Goal: Learn about a topic: Learn about a topic

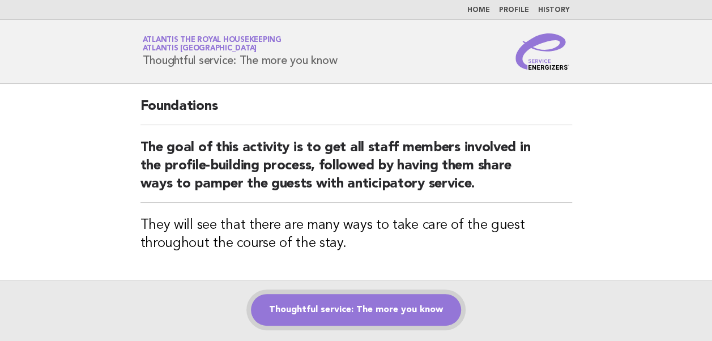
click at [362, 315] on link "Thoughtful service: The more you know" at bounding box center [356, 310] width 210 height 32
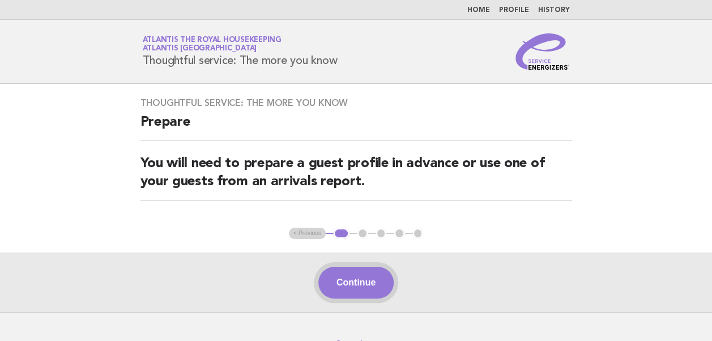
click at [352, 277] on button "Continue" at bounding box center [355, 283] width 75 height 32
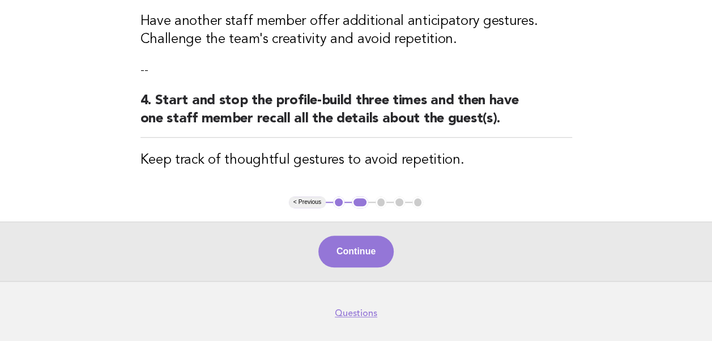
scroll to position [515, 0]
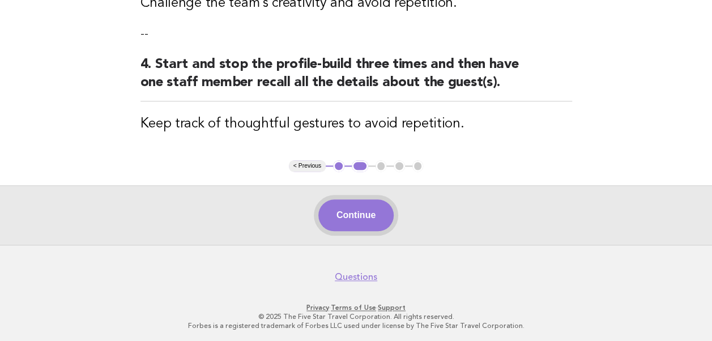
click at [351, 216] on button "Continue" at bounding box center [355, 215] width 75 height 32
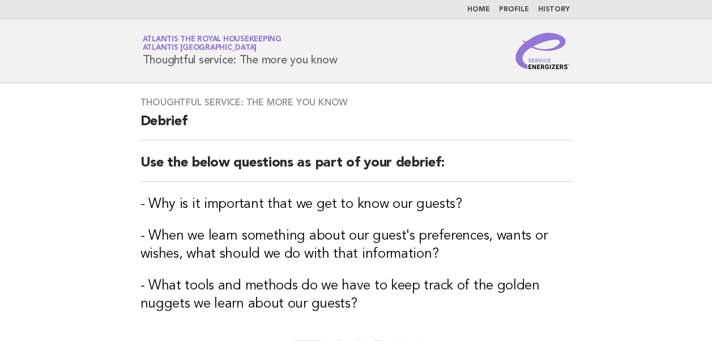
scroll to position [95, 0]
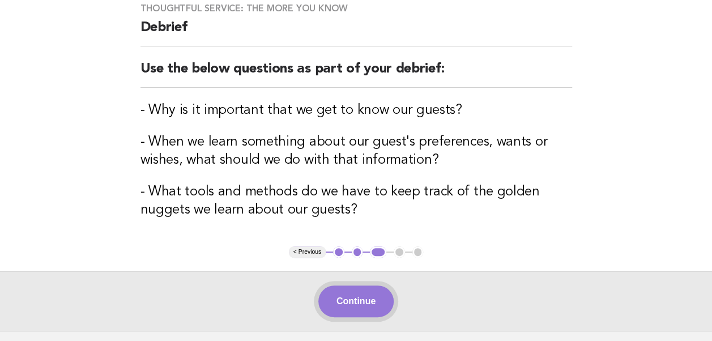
click at [336, 297] on button "Continue" at bounding box center [355, 301] width 75 height 32
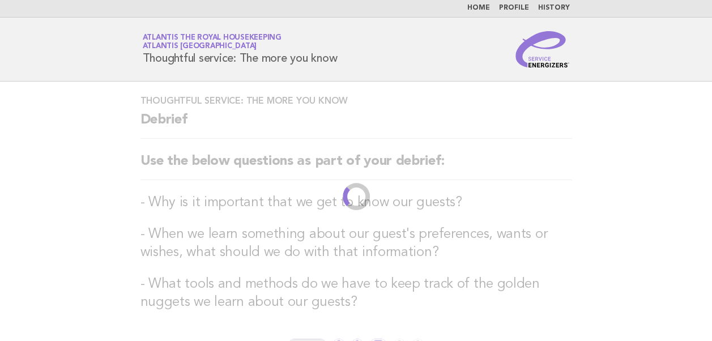
scroll to position [0, 0]
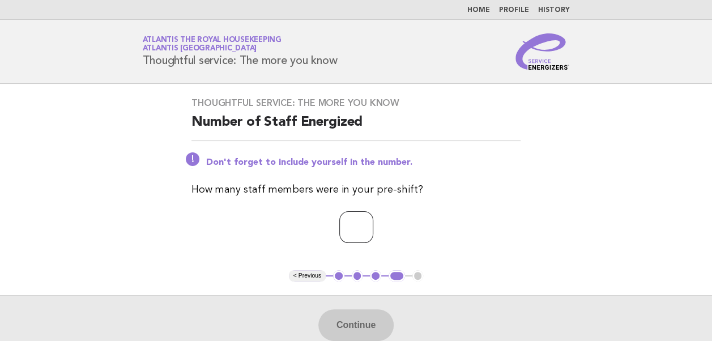
click at [341, 231] on input "number" at bounding box center [356, 227] width 34 height 32
type input "**"
click at [346, 322] on button "Continue" at bounding box center [355, 325] width 75 height 32
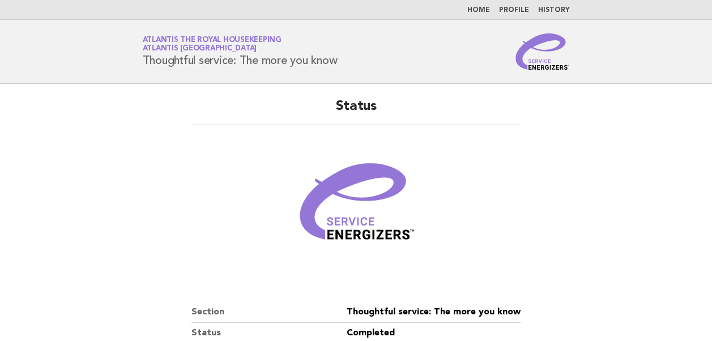
scroll to position [194, 0]
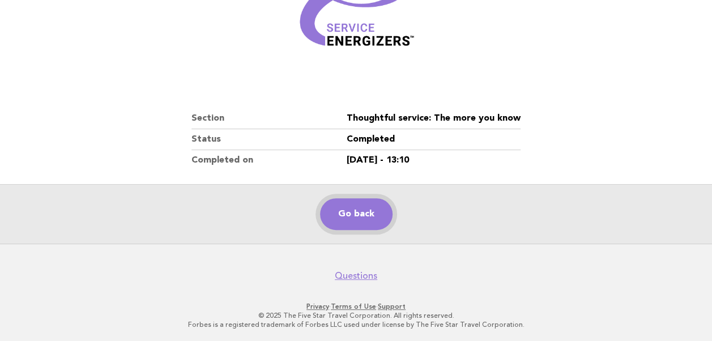
click at [352, 215] on link "Go back" at bounding box center [356, 214] width 72 height 32
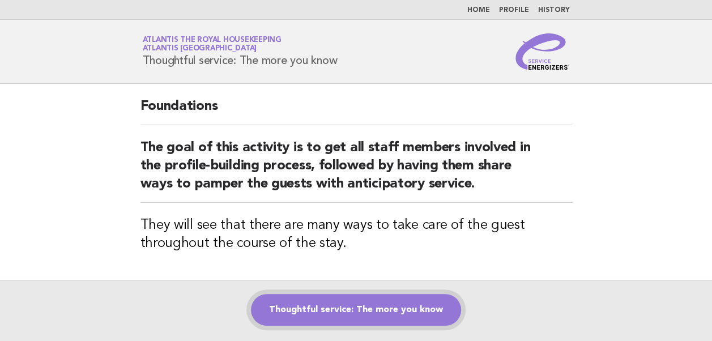
click at [332, 309] on link "Thoughtful service: The more you know" at bounding box center [356, 310] width 210 height 32
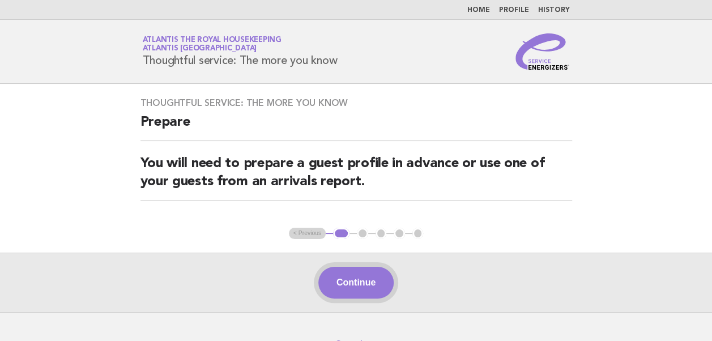
click at [350, 281] on button "Continue" at bounding box center [355, 283] width 75 height 32
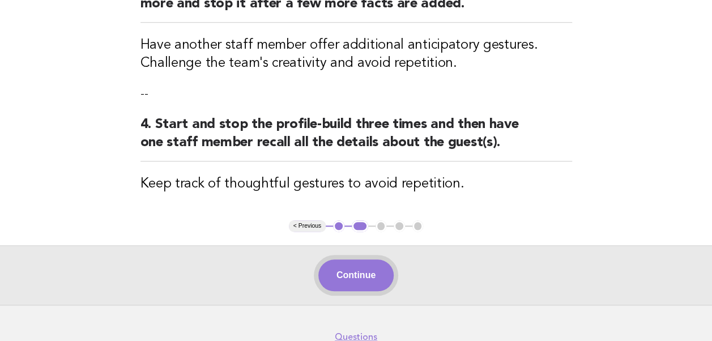
click at [349, 281] on button "Continue" at bounding box center [355, 275] width 75 height 32
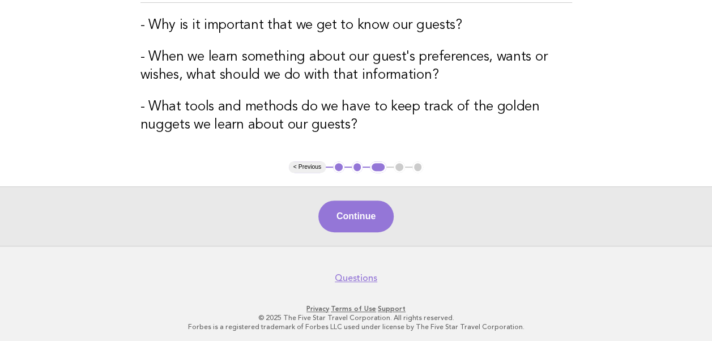
scroll to position [181, 0]
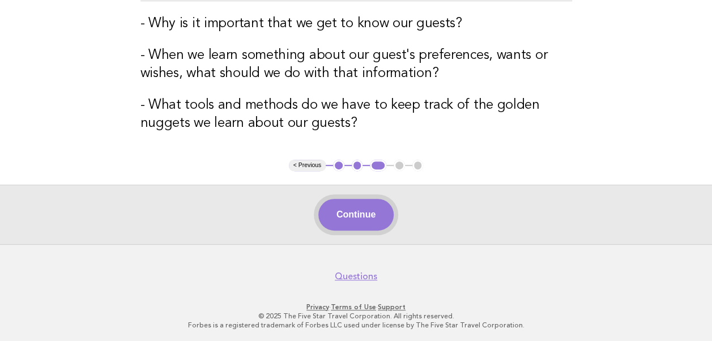
click at [354, 212] on button "Continue" at bounding box center [355, 215] width 75 height 32
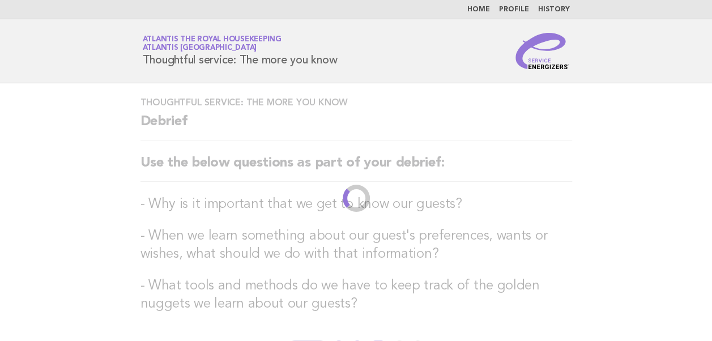
scroll to position [0, 0]
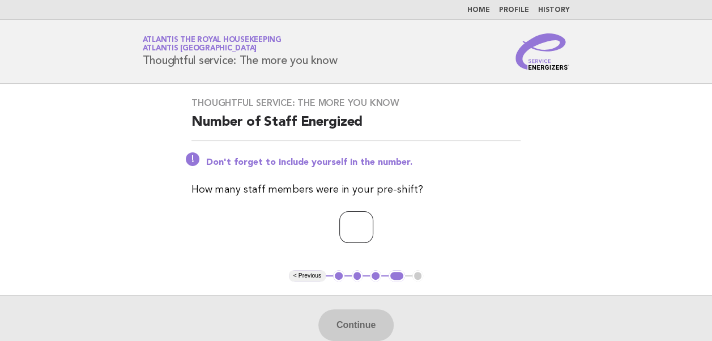
click at [342, 228] on input "number" at bounding box center [356, 227] width 34 height 32
click at [339, 235] on input "number" at bounding box center [356, 227] width 34 height 32
type input "**"
click at [366, 319] on button "Continue" at bounding box center [355, 325] width 75 height 32
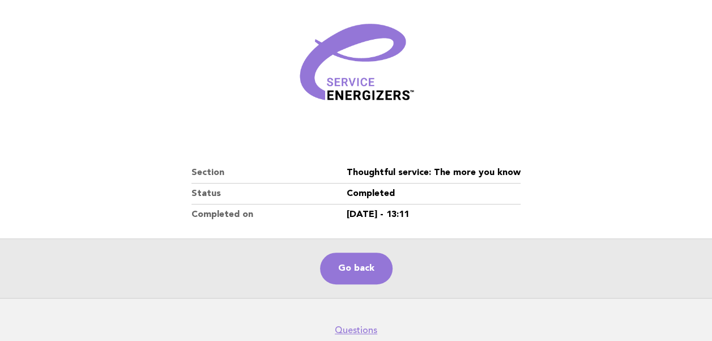
scroll to position [158, 0]
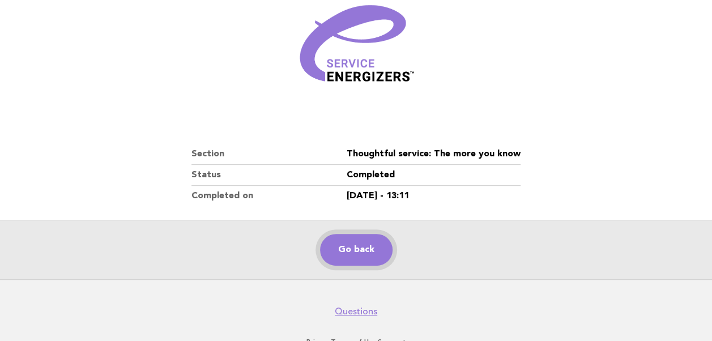
click at [354, 246] on link "Go back" at bounding box center [356, 250] width 72 height 32
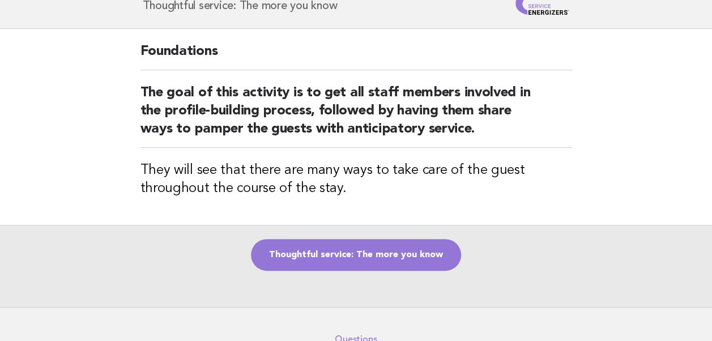
scroll to position [55, 0]
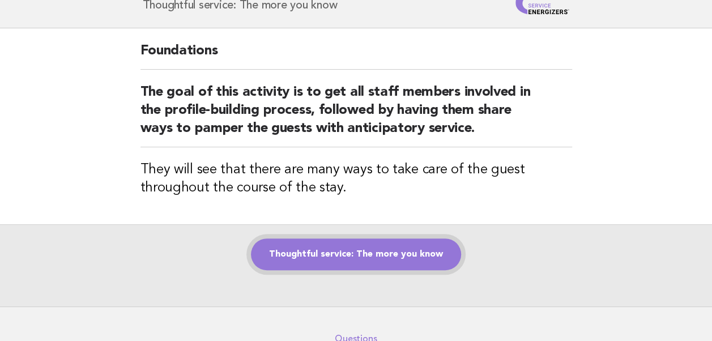
click at [330, 256] on link "Thoughtful service: The more you know" at bounding box center [356, 254] width 210 height 32
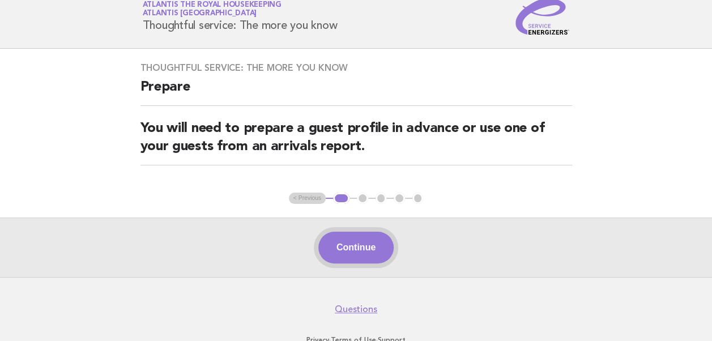
click at [359, 249] on button "Continue" at bounding box center [355, 248] width 75 height 32
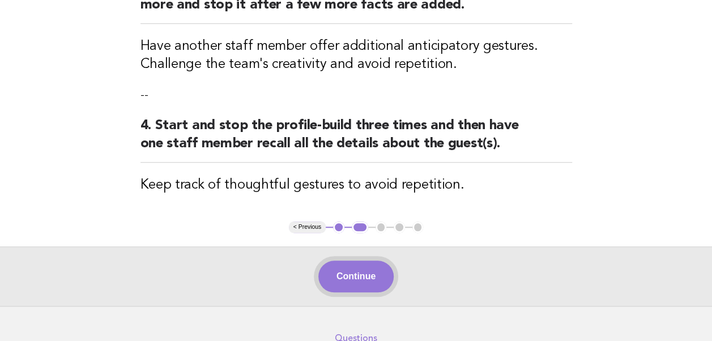
click at [354, 273] on button "Continue" at bounding box center [355, 276] width 75 height 32
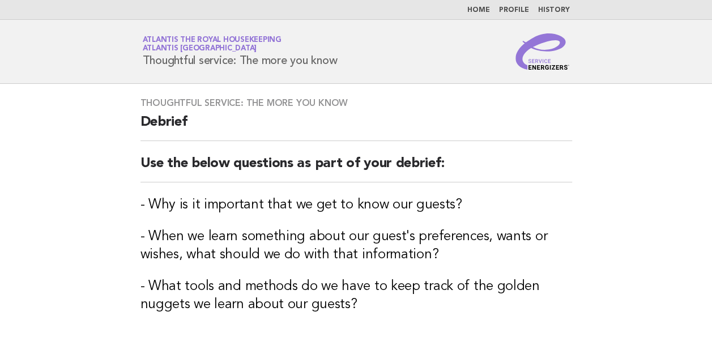
scroll to position [181, 0]
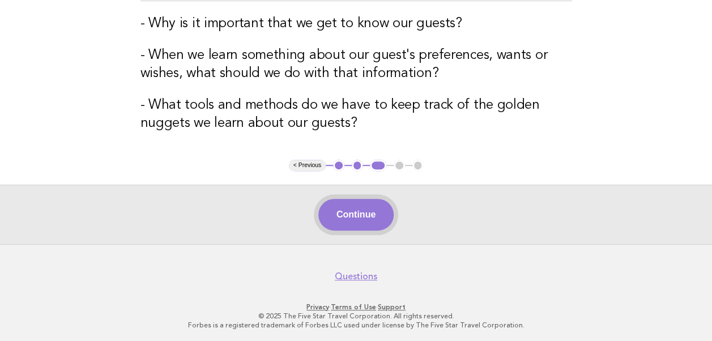
click at [355, 219] on button "Continue" at bounding box center [355, 215] width 75 height 32
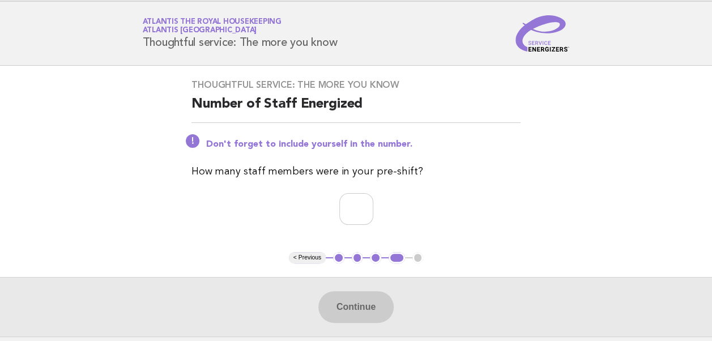
scroll to position [19, 0]
click at [339, 212] on input "number" at bounding box center [356, 208] width 34 height 32
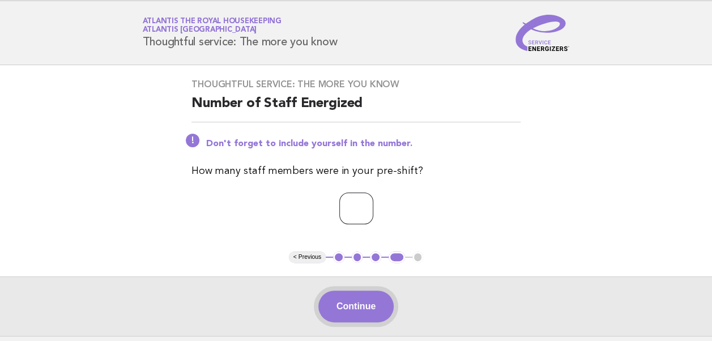
type input "**"
click at [361, 308] on button "Continue" at bounding box center [355, 306] width 75 height 32
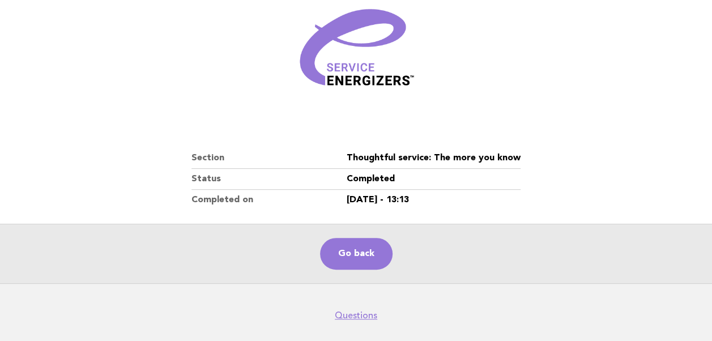
scroll to position [153, 0]
click at [345, 256] on link "Go back" at bounding box center [356, 254] width 72 height 32
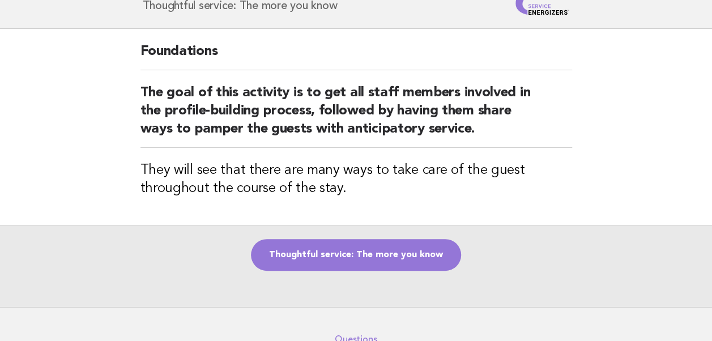
scroll to position [57, 0]
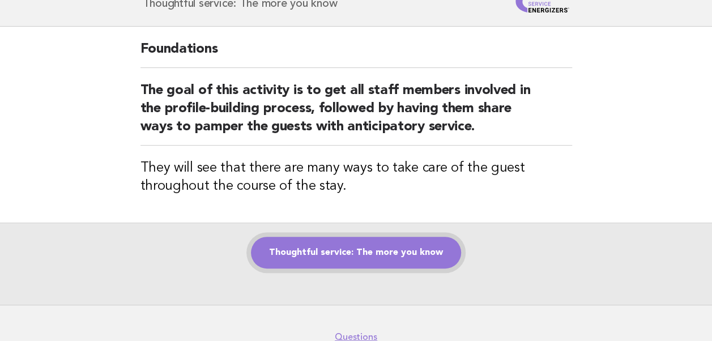
click at [360, 257] on link "Thoughtful service: The more you know" at bounding box center [356, 253] width 210 height 32
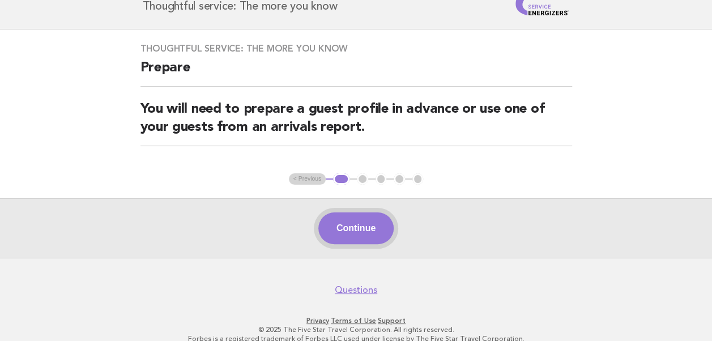
click at [352, 237] on button "Continue" at bounding box center [355, 228] width 75 height 32
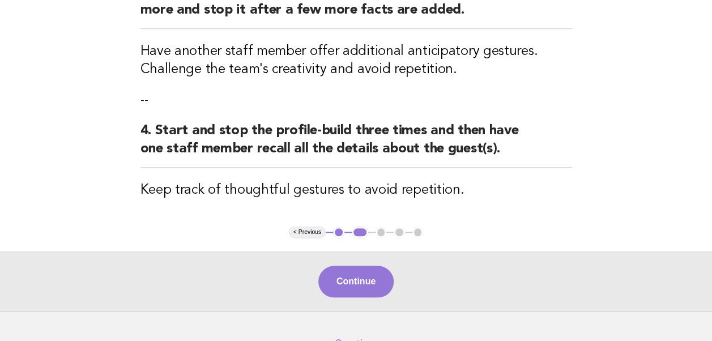
scroll to position [482, 0]
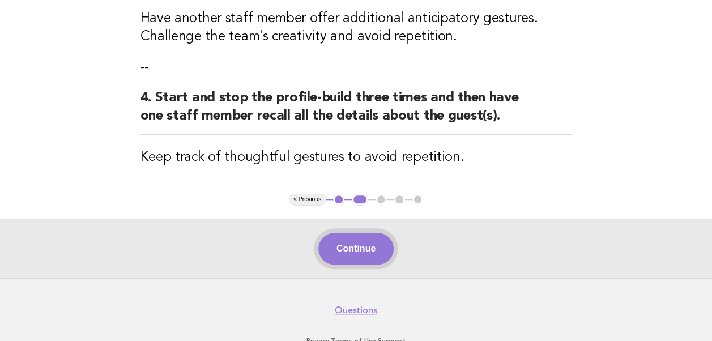
click at [353, 247] on button "Continue" at bounding box center [355, 249] width 75 height 32
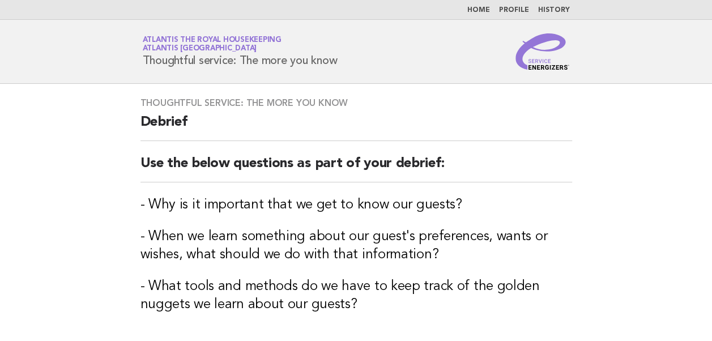
scroll to position [181, 0]
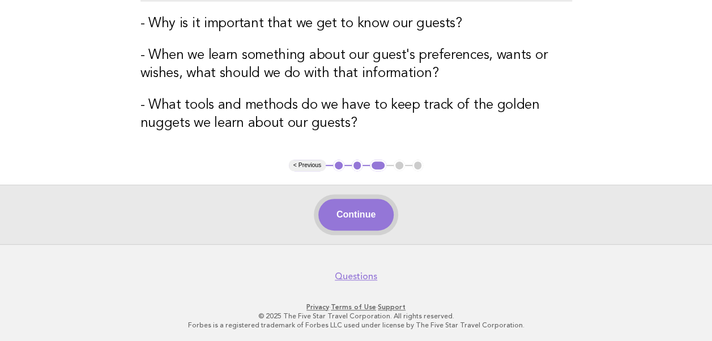
click at [354, 220] on button "Continue" at bounding box center [355, 215] width 75 height 32
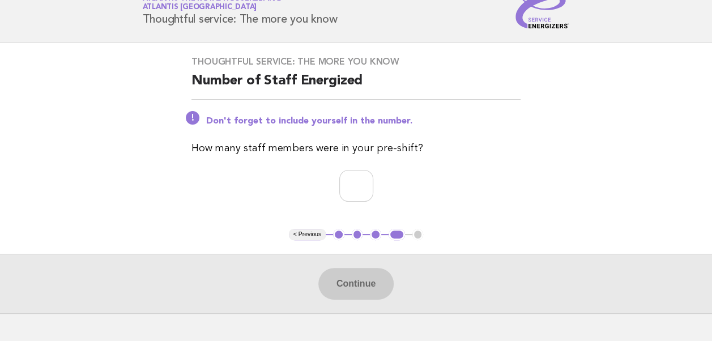
scroll to position [90, 0]
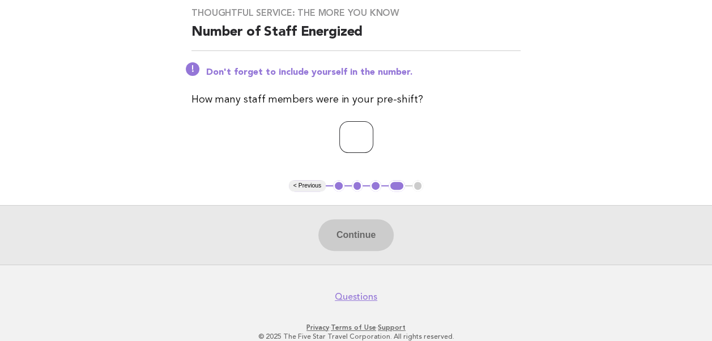
click at [339, 132] on input "number" at bounding box center [356, 137] width 34 height 32
type input "**"
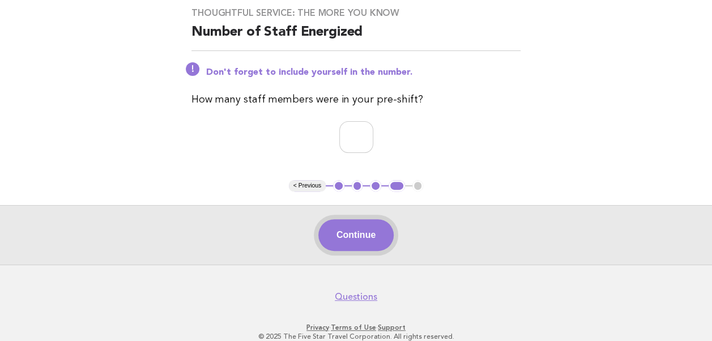
click at [342, 230] on button "Continue" at bounding box center [355, 235] width 75 height 32
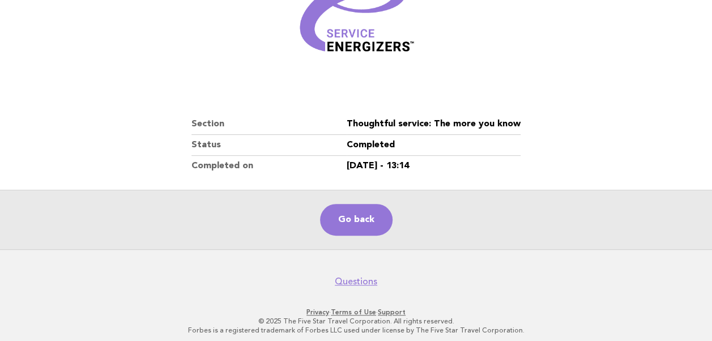
scroll to position [194, 0]
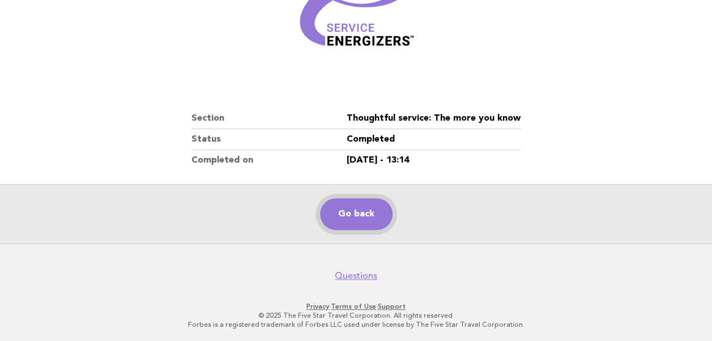
click at [352, 212] on link "Go back" at bounding box center [356, 214] width 72 height 32
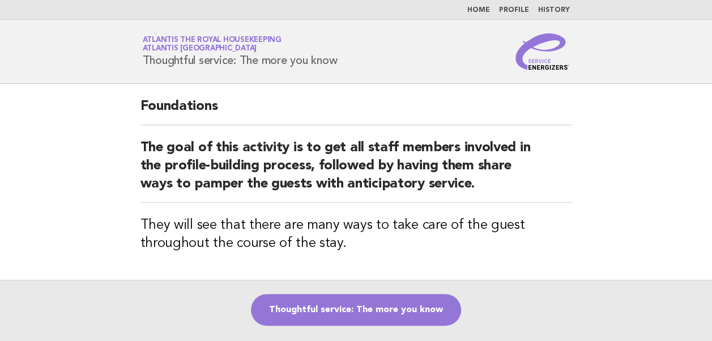
scroll to position [118, 0]
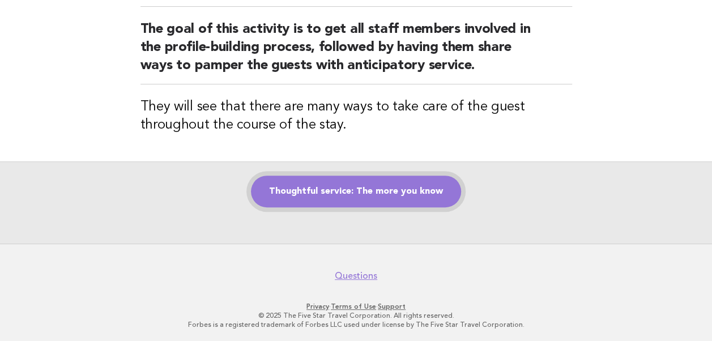
click at [369, 188] on link "Thoughtful service: The more you know" at bounding box center [356, 191] width 210 height 32
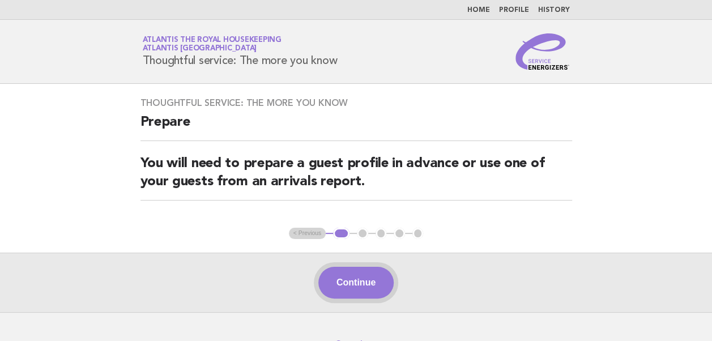
click at [348, 290] on button "Continue" at bounding box center [355, 283] width 75 height 32
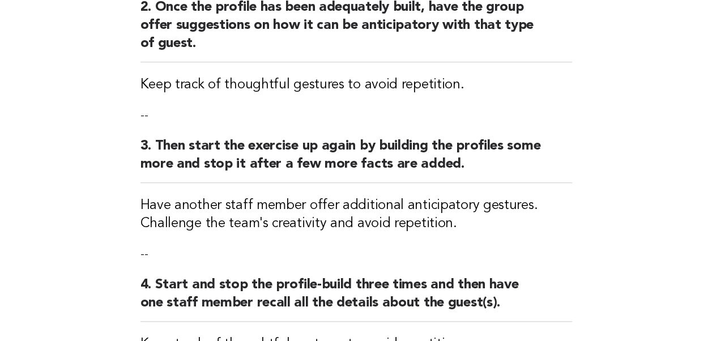
scroll to position [515, 0]
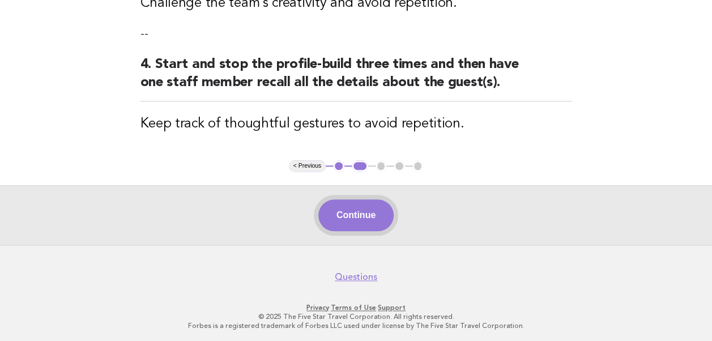
click at [353, 213] on button "Continue" at bounding box center [355, 215] width 75 height 32
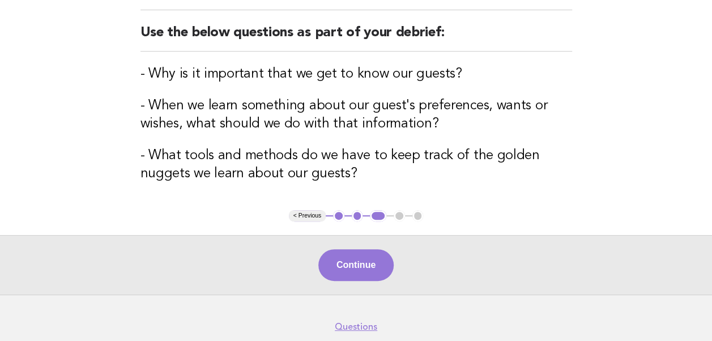
scroll to position [144, 0]
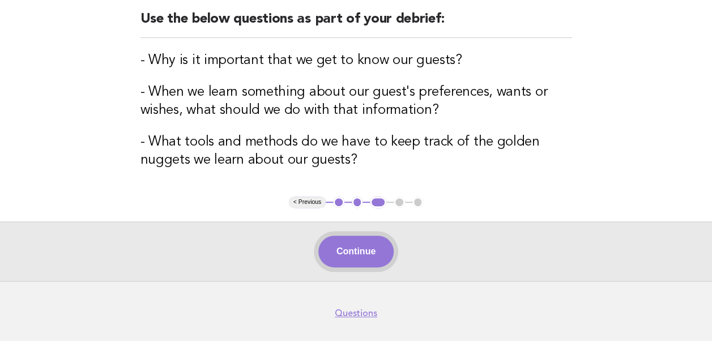
click at [344, 253] on button "Continue" at bounding box center [355, 251] width 75 height 32
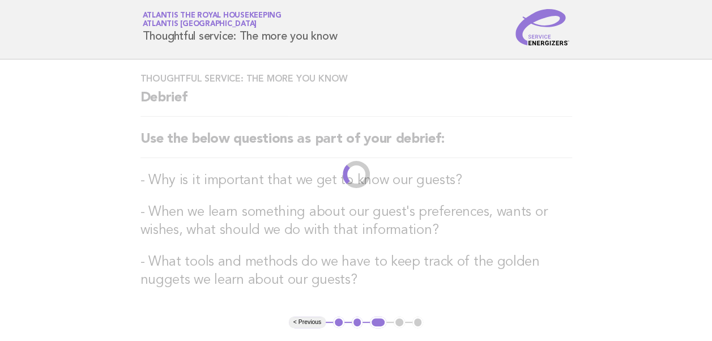
scroll to position [0, 0]
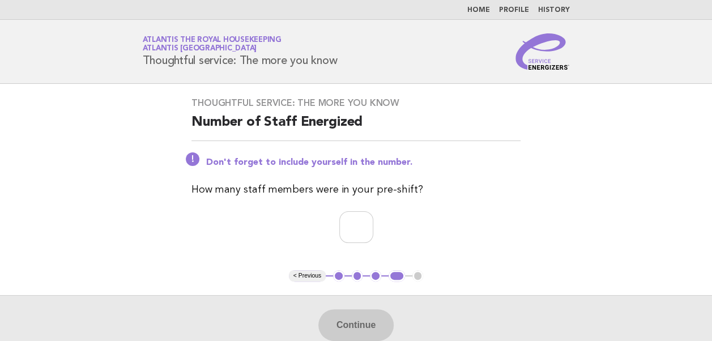
click at [344, 253] on div "Thoughtful service: The more you know Number of Staff Energized Don't forget to…" at bounding box center [356, 177] width 356 height 186
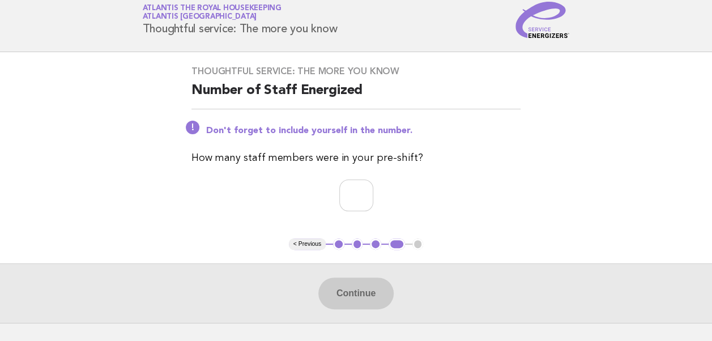
scroll to position [32, 0]
click at [349, 202] on input "number" at bounding box center [356, 195] width 34 height 32
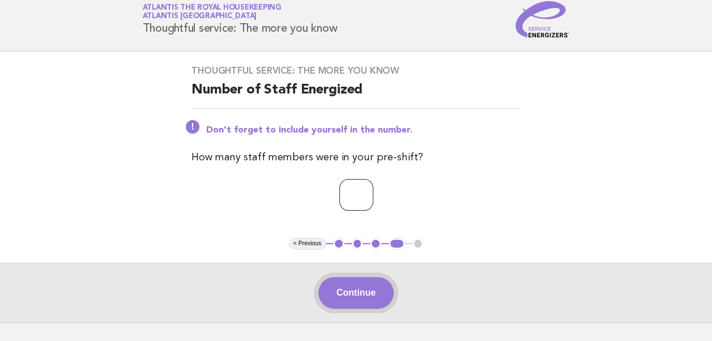
type input "**"
click at [355, 294] on button "Continue" at bounding box center [355, 293] width 75 height 32
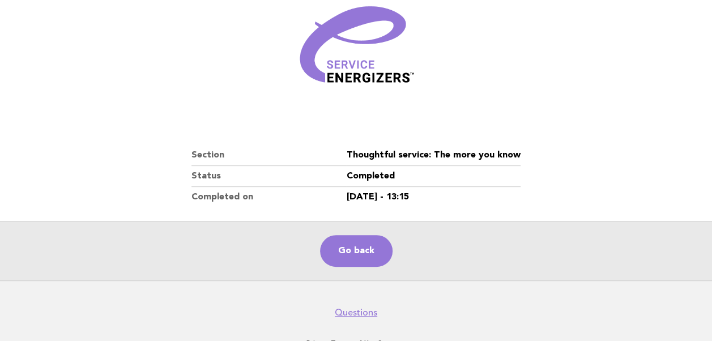
scroll to position [194, 0]
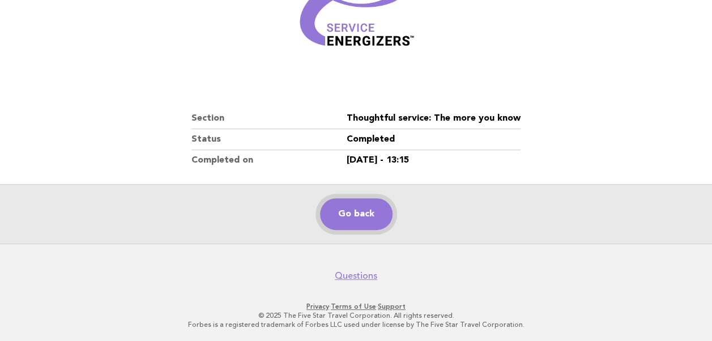
click at [340, 211] on link "Go back" at bounding box center [356, 214] width 72 height 32
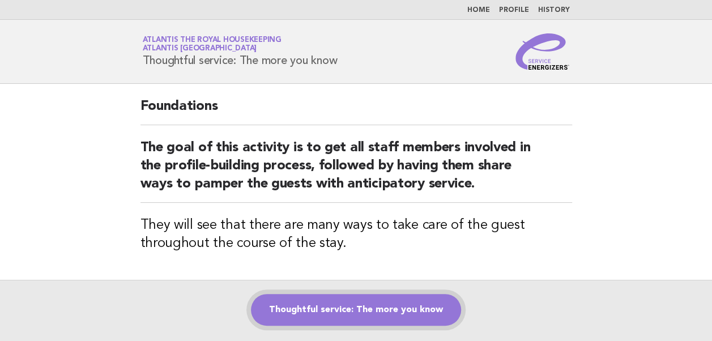
click at [344, 308] on link "Thoughtful service: The more you know" at bounding box center [356, 310] width 210 height 32
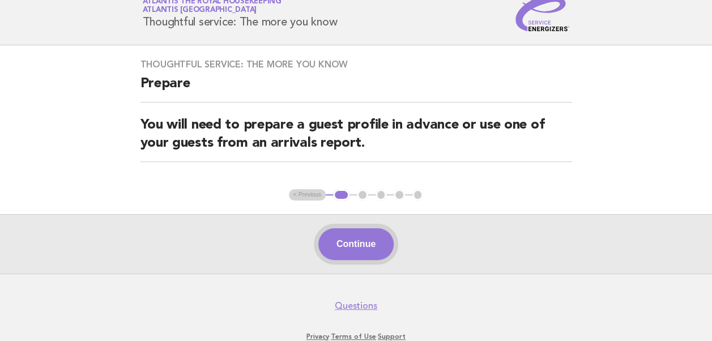
click at [367, 246] on button "Continue" at bounding box center [355, 244] width 75 height 32
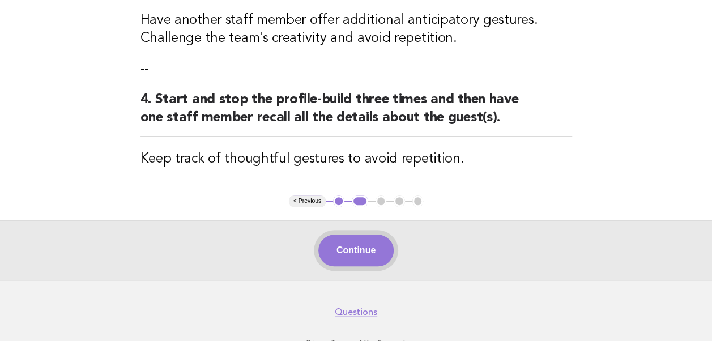
click at [367, 246] on button "Continue" at bounding box center [355, 250] width 75 height 32
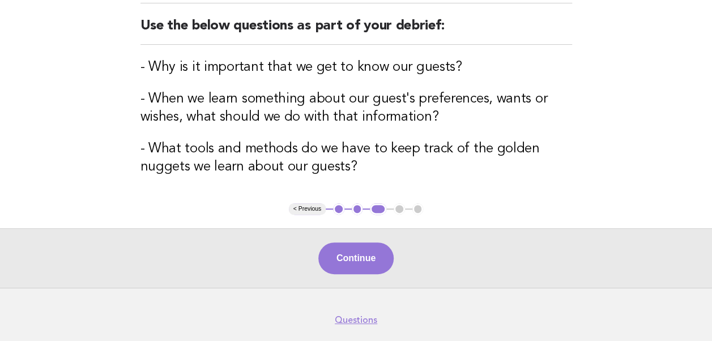
scroll to position [181, 0]
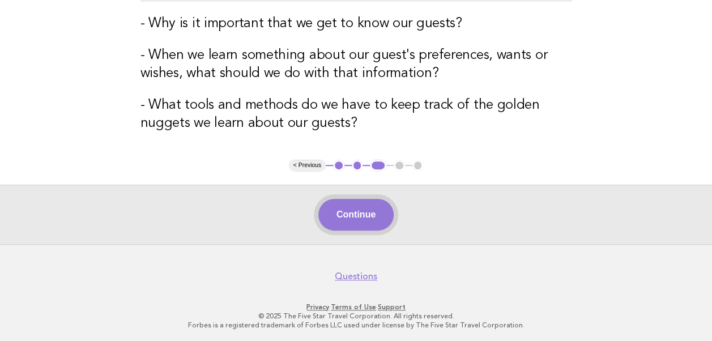
click at [346, 212] on button "Continue" at bounding box center [355, 215] width 75 height 32
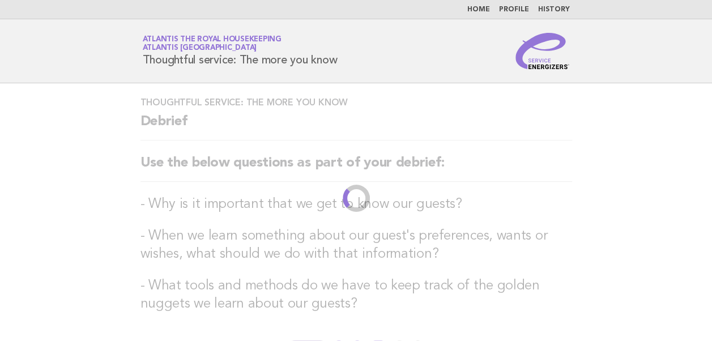
scroll to position [0, 0]
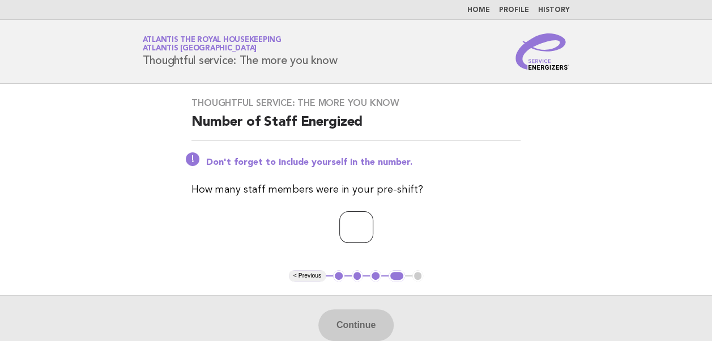
click at [344, 225] on input "number" at bounding box center [356, 227] width 34 height 32
type input "**"
click at [357, 332] on button "Continue" at bounding box center [355, 325] width 75 height 32
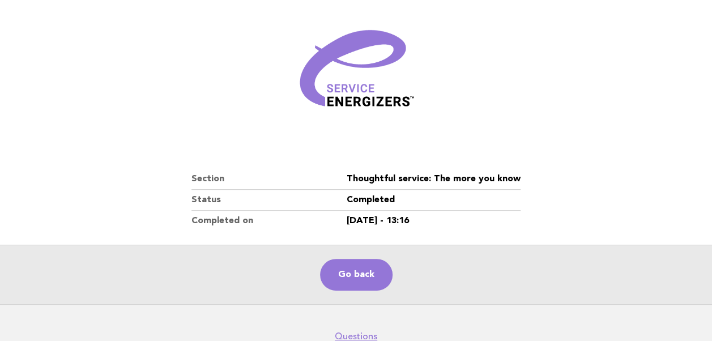
scroll to position [134, 0]
click at [361, 276] on link "Go back" at bounding box center [356, 274] width 72 height 32
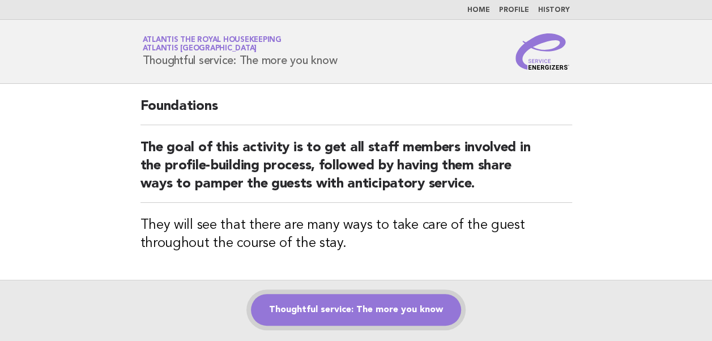
click at [347, 309] on link "Thoughtful service: The more you know" at bounding box center [356, 310] width 210 height 32
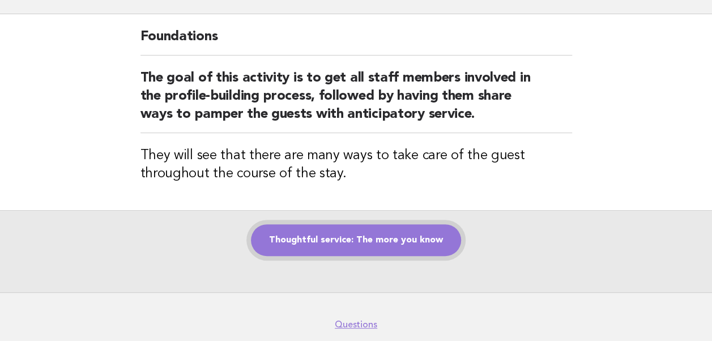
scroll to position [70, 0]
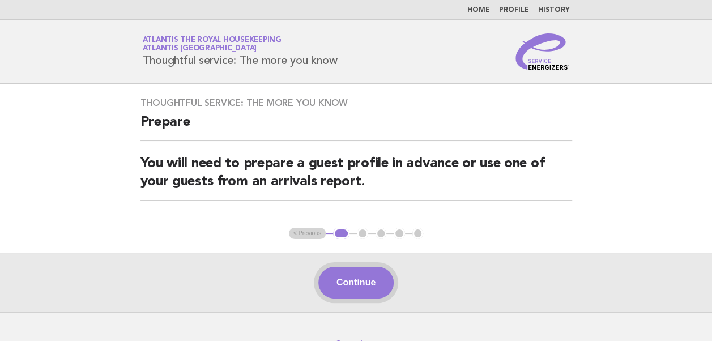
drag, startPoint x: 355, startPoint y: 279, endPoint x: 342, endPoint y: 278, distance: 13.1
click at [342, 278] on button "Continue" at bounding box center [355, 283] width 75 height 32
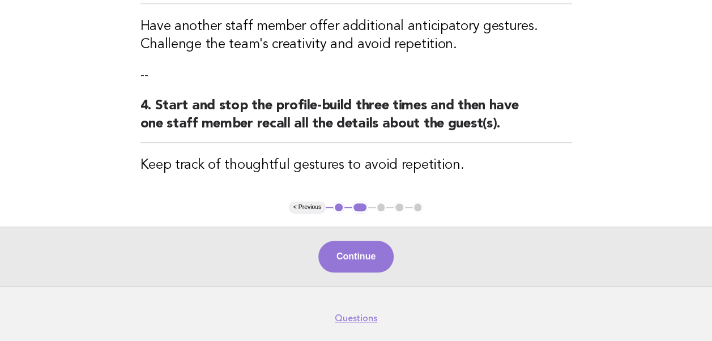
scroll to position [515, 0]
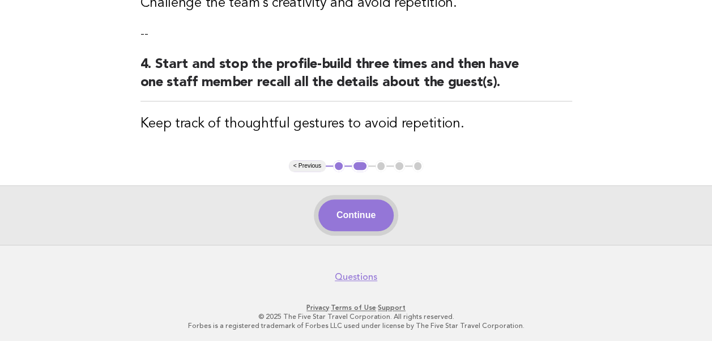
click at [357, 217] on button "Continue" at bounding box center [355, 215] width 75 height 32
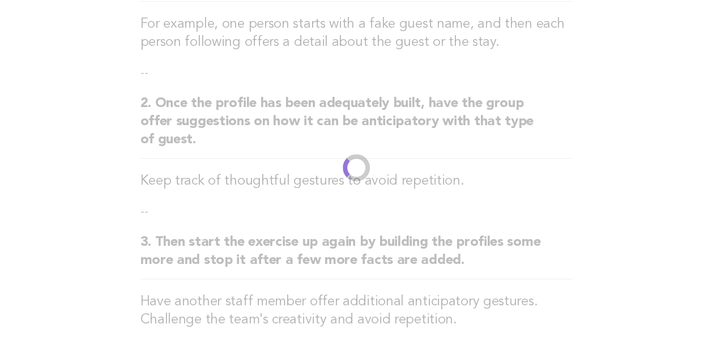
scroll to position [199, 0]
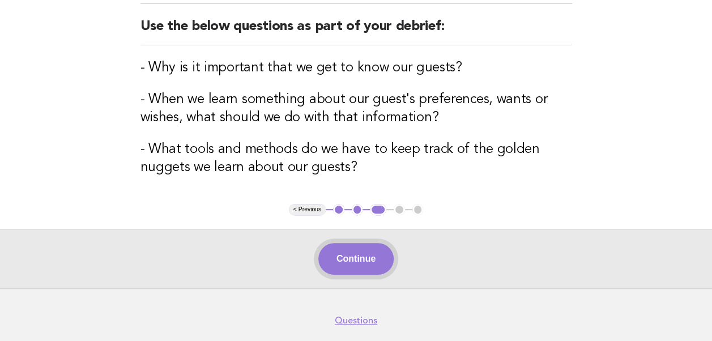
click at [344, 259] on button "Continue" at bounding box center [355, 259] width 75 height 32
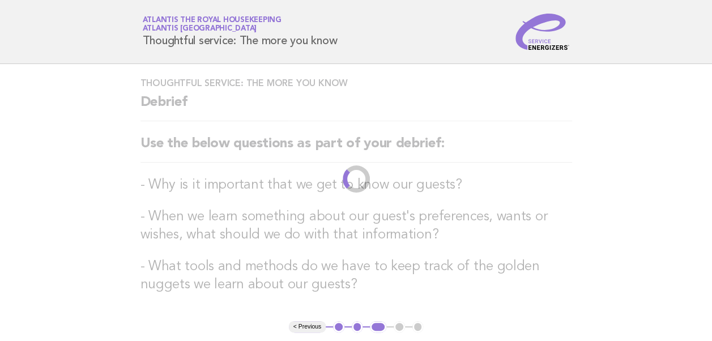
scroll to position [0, 0]
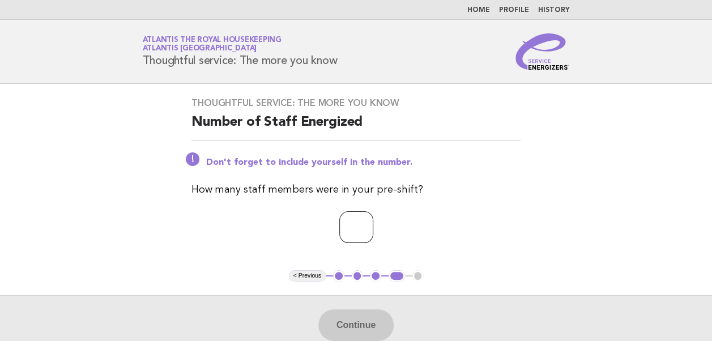
click at [340, 226] on input "number" at bounding box center [356, 227] width 34 height 32
type input "**"
click at [231, 235] on p "**" at bounding box center [355, 227] width 329 height 32
click at [359, 324] on button "Continue" at bounding box center [355, 325] width 75 height 32
